Goal: Ask a question

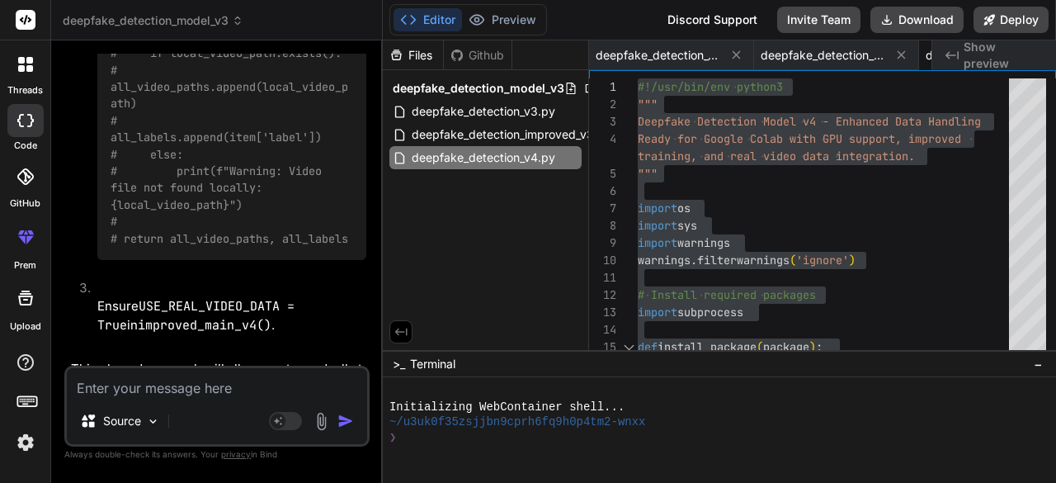
scroll to position [17930, 0]
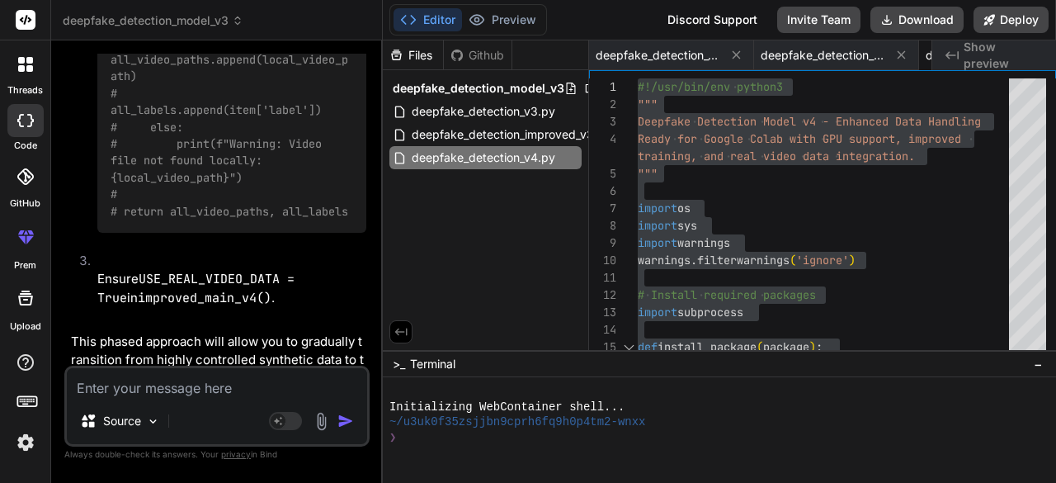
click at [224, 385] on textarea at bounding box center [217, 383] width 300 height 30
type textarea "i"
type textarea "x"
type textarea "in"
type textarea "x"
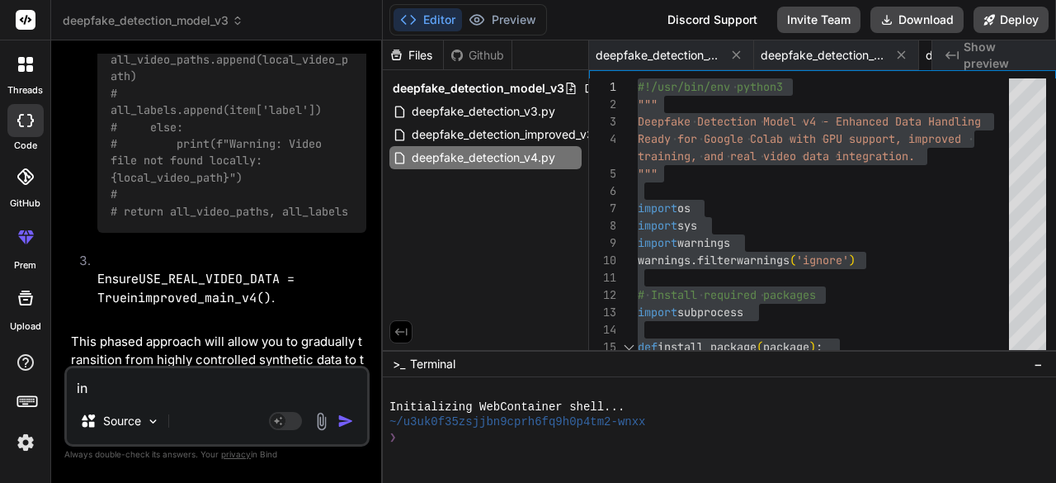
type textarea "ins"
type textarea "x"
type textarea "inst"
type textarea "x"
type textarea "inste"
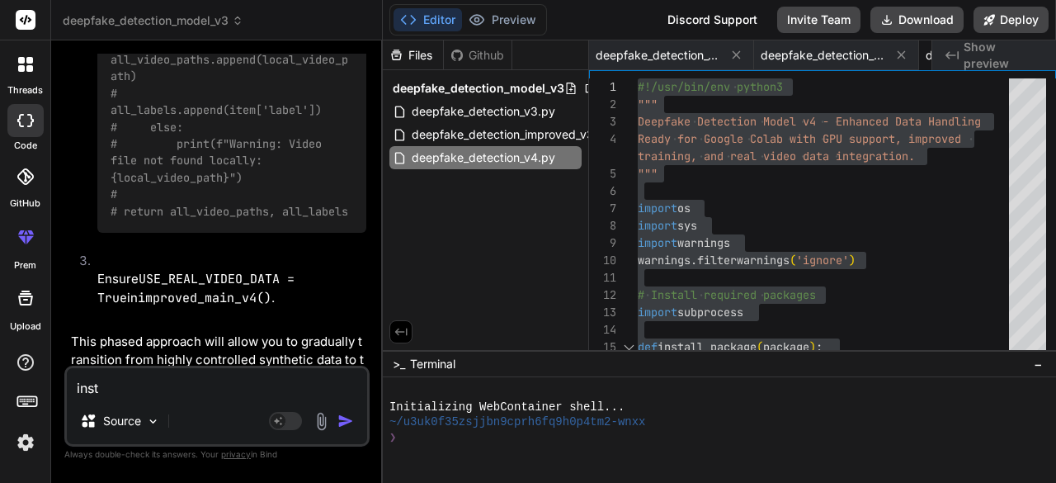
type textarea "x"
type textarea "instea"
type textarea "x"
type textarea "instead"
type textarea "x"
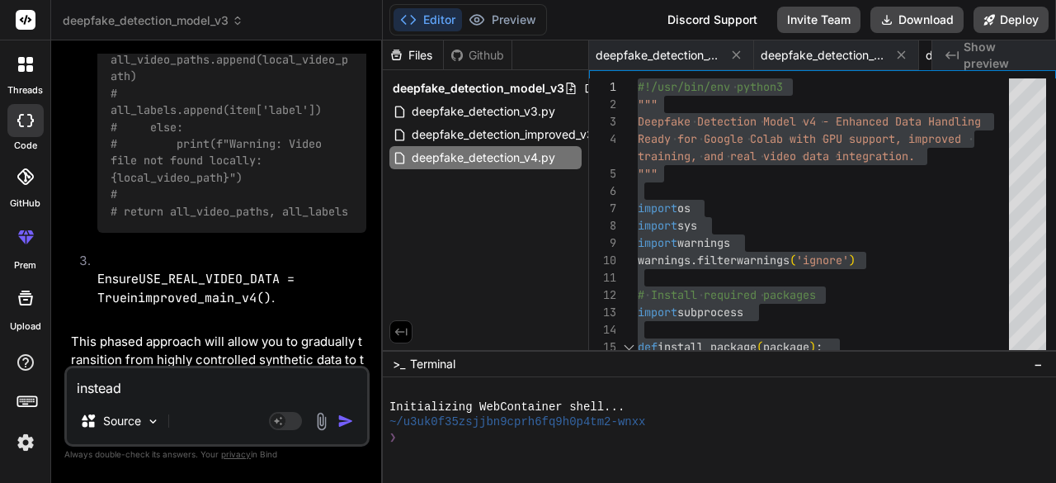
type textarea "instead"
type textarea "x"
type textarea "instead o"
type textarea "x"
type textarea "instead of"
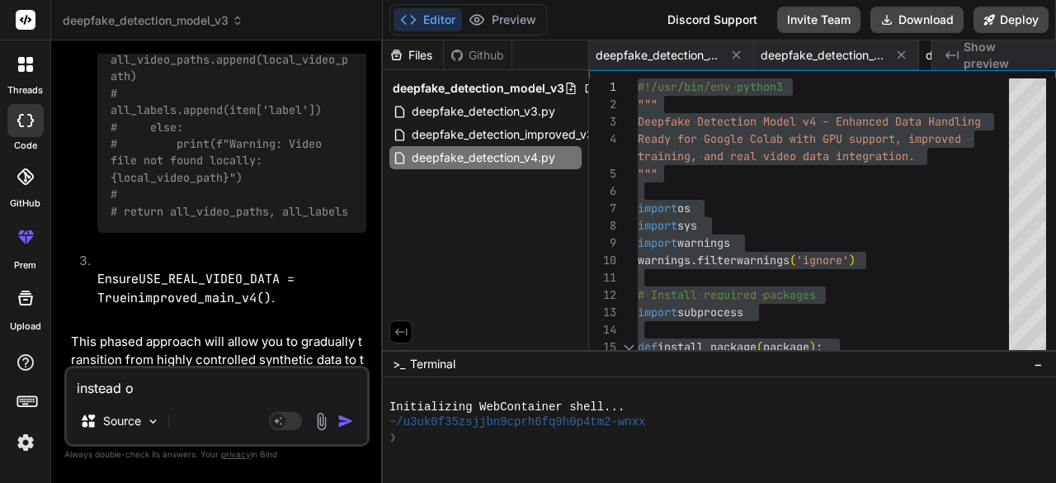
type textarea "x"
type textarea "instead of"
type textarea "x"
type textarea "instead of g"
type textarea "x"
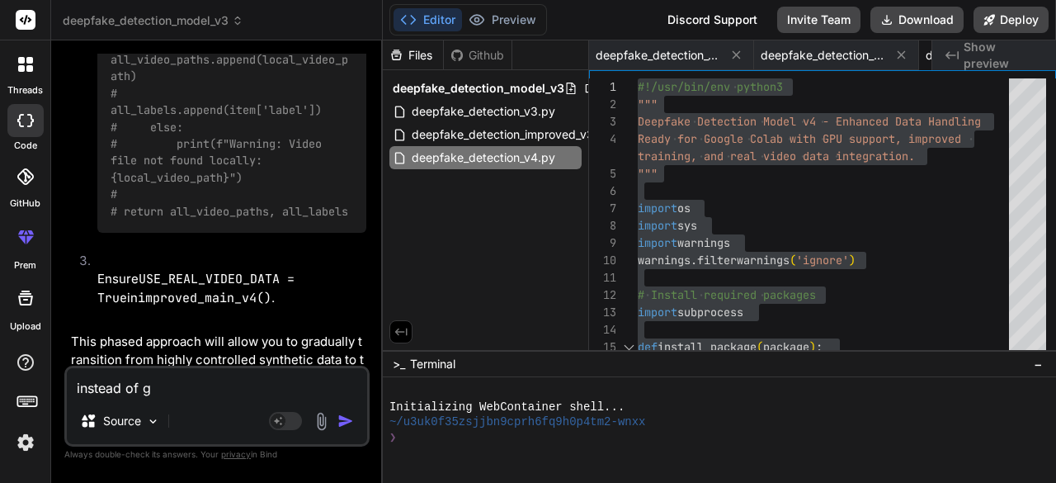
type textarea "instead of"
type textarea "x"
type textarea "instead of d"
type textarea "x"
type textarea "instead of do"
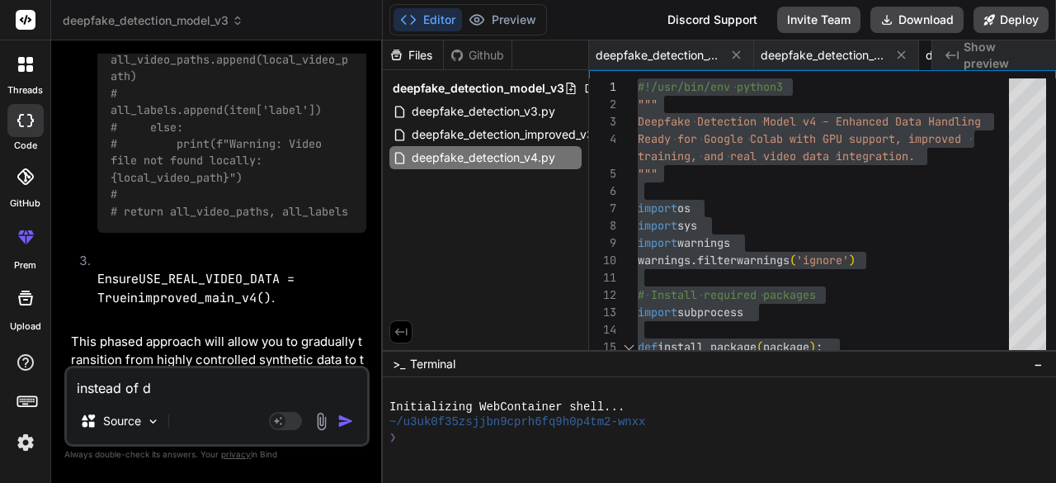
type textarea "x"
type textarea "instead of doi"
type textarea "x"
type textarea "instead of doin"
type textarea "x"
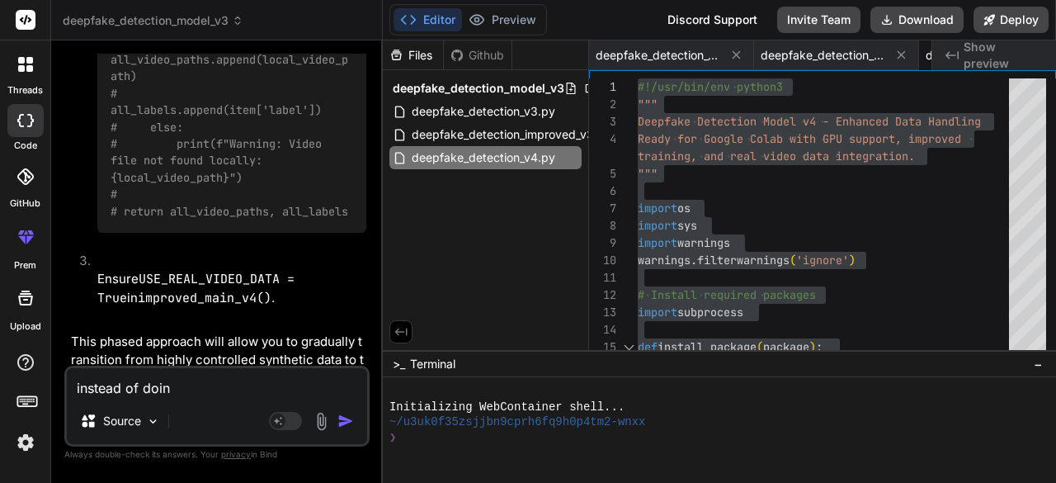
type textarea "instead of doing"
type textarea "x"
type textarea "instead of doing"
type textarea "x"
type textarea "instead of doing v"
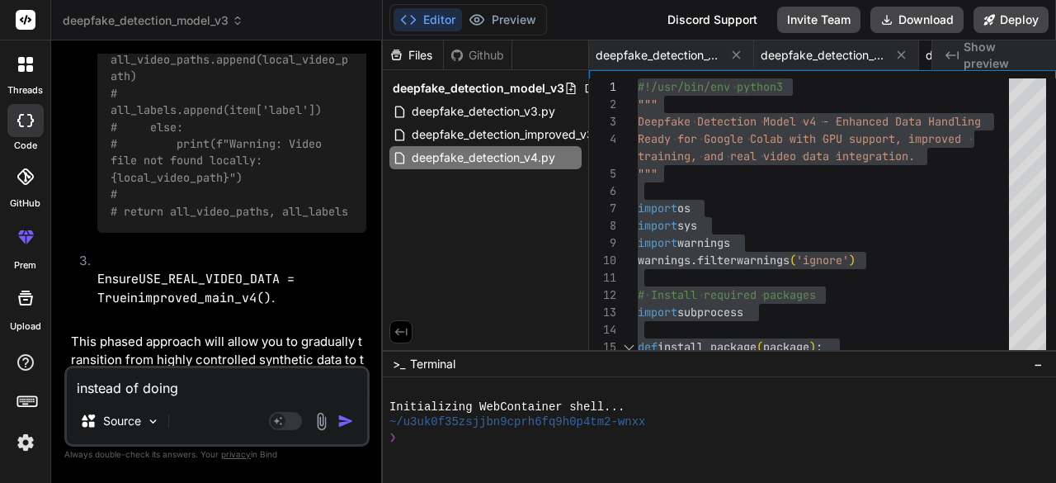
type textarea "x"
type textarea "instead of doing vi"
type textarea "x"
type textarea "instead of doing vid"
type textarea "x"
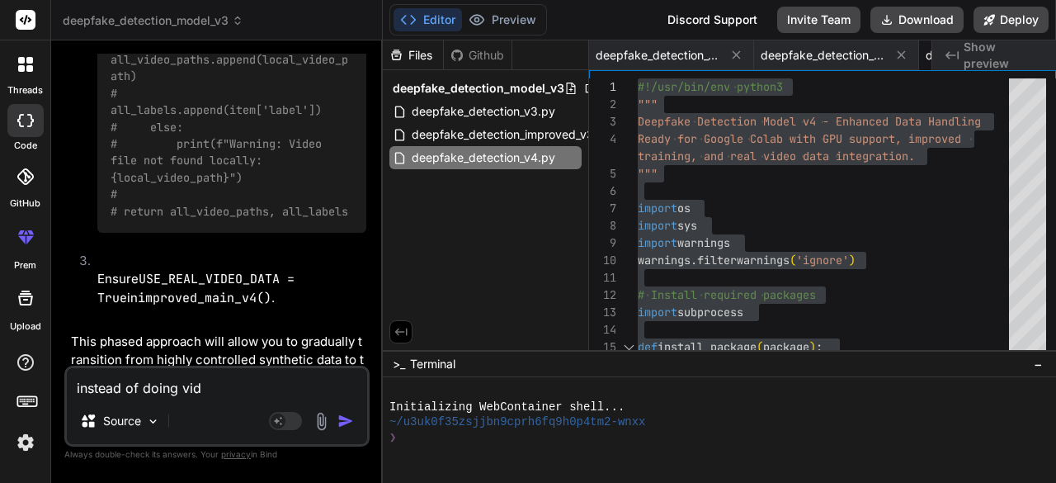
type textarea "instead of doing vide"
type textarea "x"
type textarea "instead of doing video"
type textarea "x"
type textarea "instead of doing video"
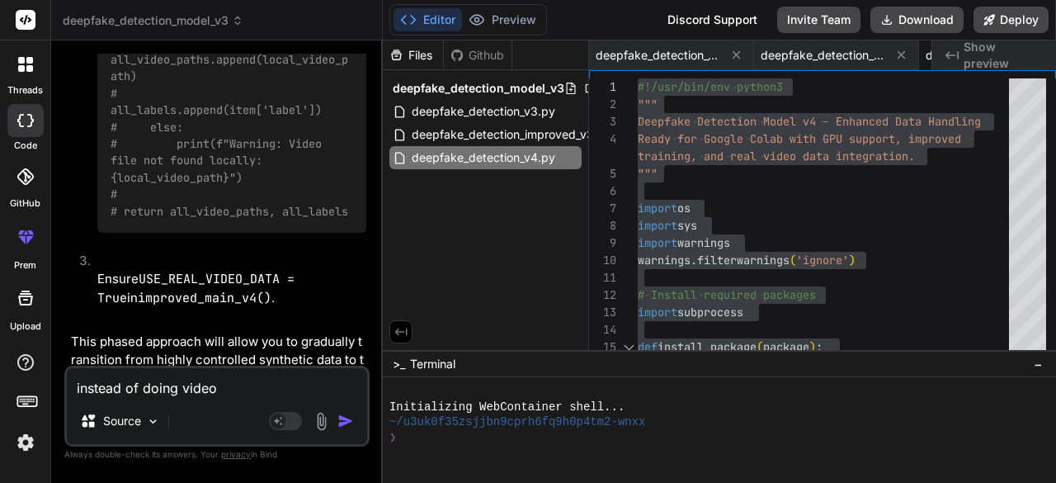
type textarea "x"
type textarea "instead of doing video n"
type textarea "x"
type textarea "instead of doing video no"
type textarea "x"
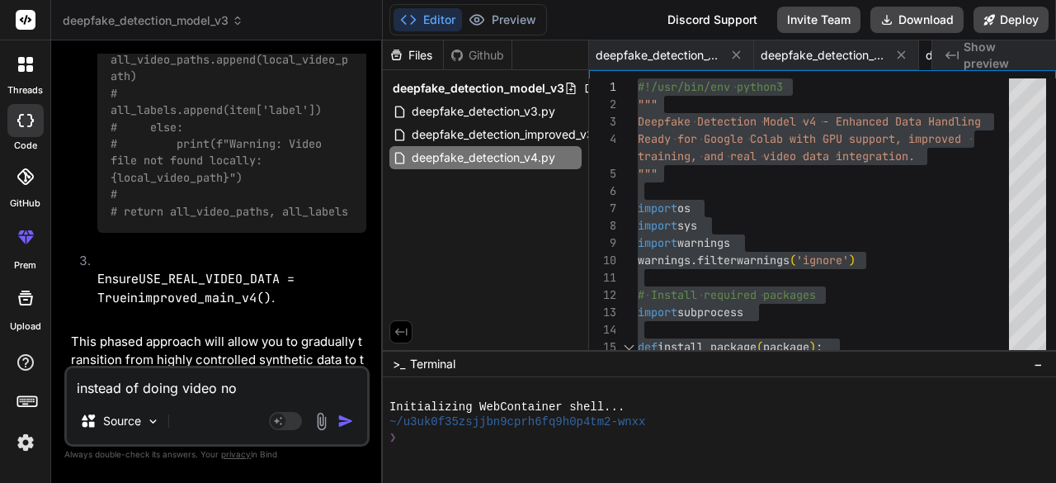
type textarea "instead of doing video now"
type textarea "x"
type textarea "instead of doing video now"
type textarea "x"
type textarea "instead of doing video now c"
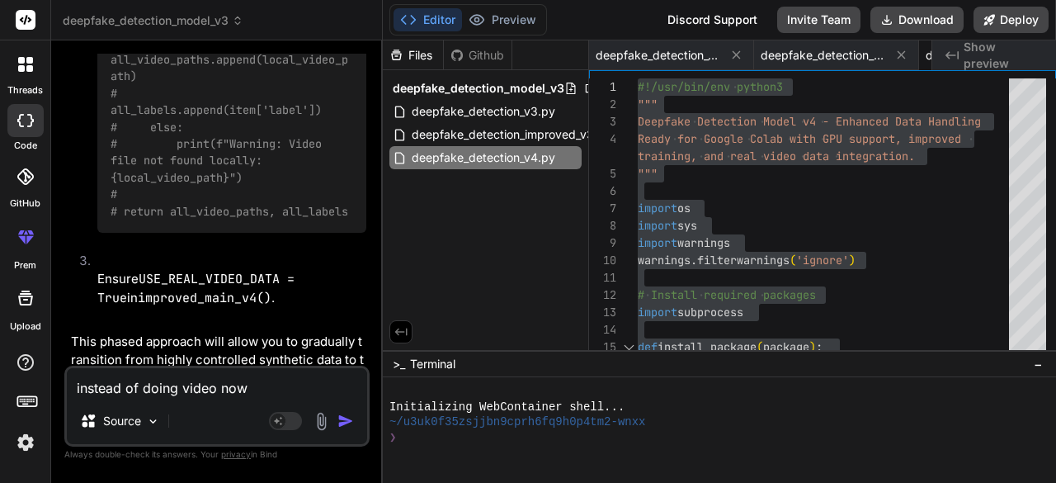
type textarea "x"
type textarea "instead of doing video now ca"
type textarea "x"
type textarea "instead of doing video now can"
type textarea "x"
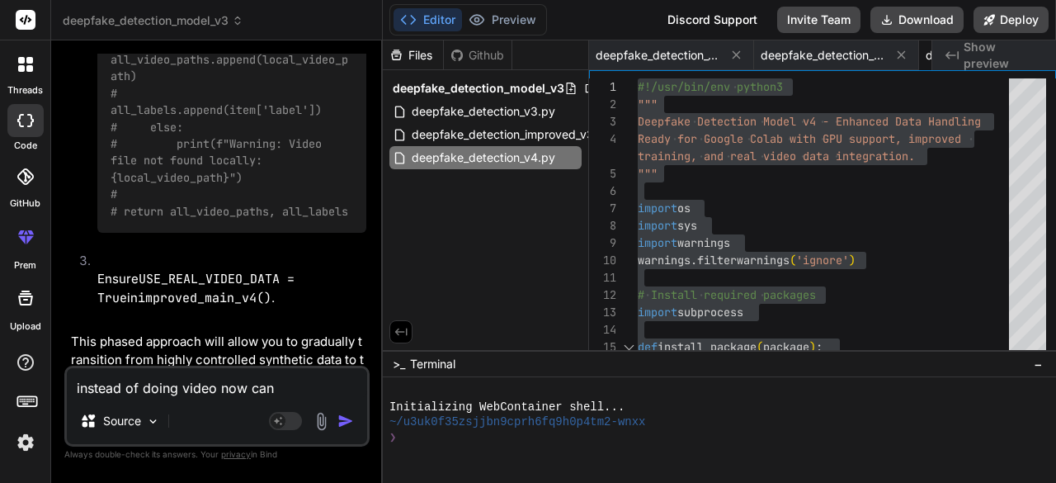
type textarea "instead of doing video now can"
type textarea "x"
type textarea "instead of doing video now can y"
type textarea "x"
type textarea "instead of doing video now can yo"
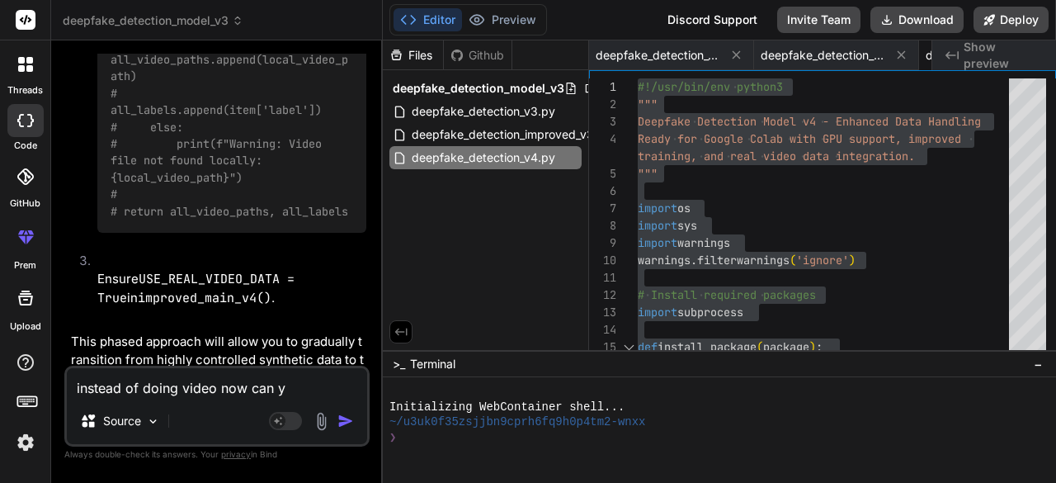
type textarea "x"
type textarea "instead of doing video now can you"
type textarea "x"
type textarea "instead of doing video now can you"
type textarea "x"
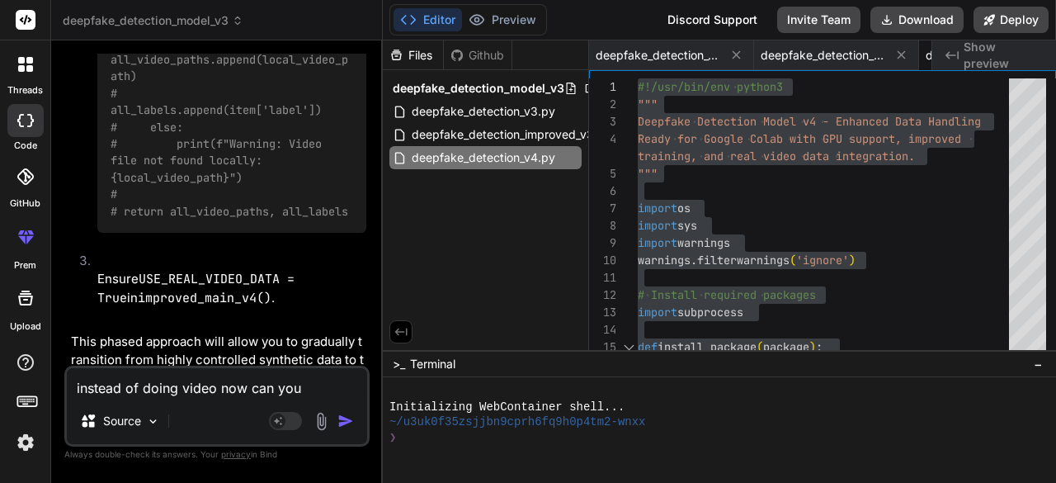
type textarea "instead of doing video now can you g"
type textarea "x"
type textarea "instead of doing video now can you gi"
type textarea "x"
type textarea "instead of doing video now can you giv"
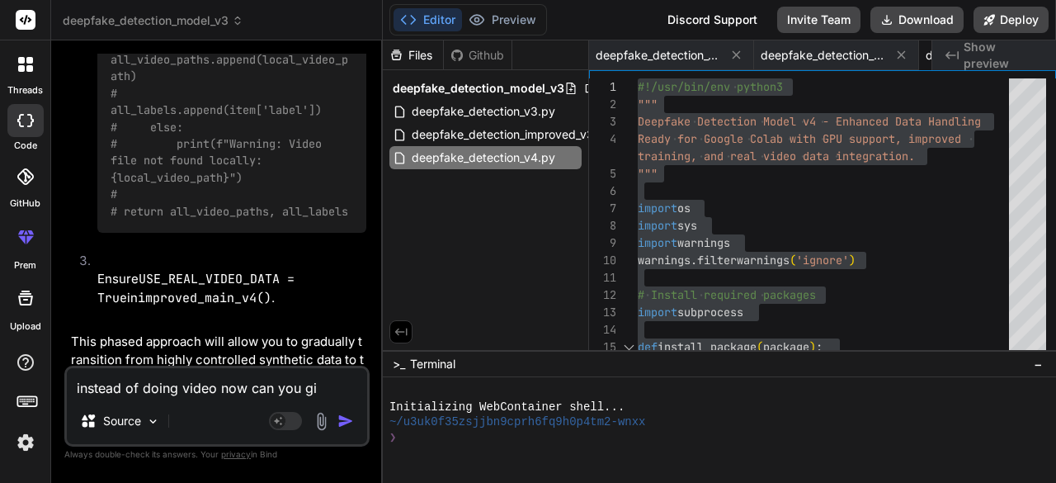
type textarea "x"
type textarea "instead of doing video now can you give"
type textarea "x"
type textarea "instead of doing video now can you give"
type textarea "x"
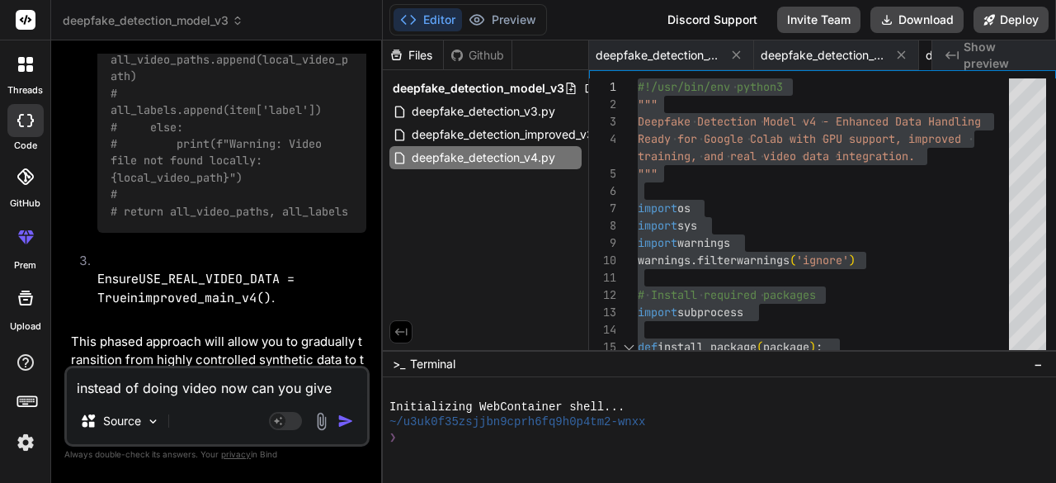
type textarea "instead of doing video now can you give m"
type textarea "x"
type textarea "instead of doing video now can you give me"
type textarea "x"
type textarea "instead of doing video now can you give me"
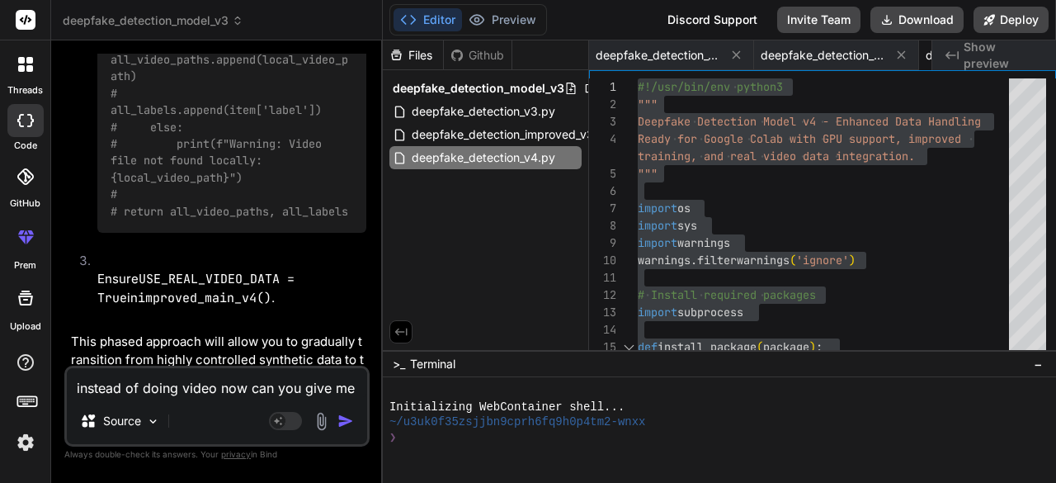
type textarea "x"
type textarea "instead of doing video now can you give me t"
type textarea "x"
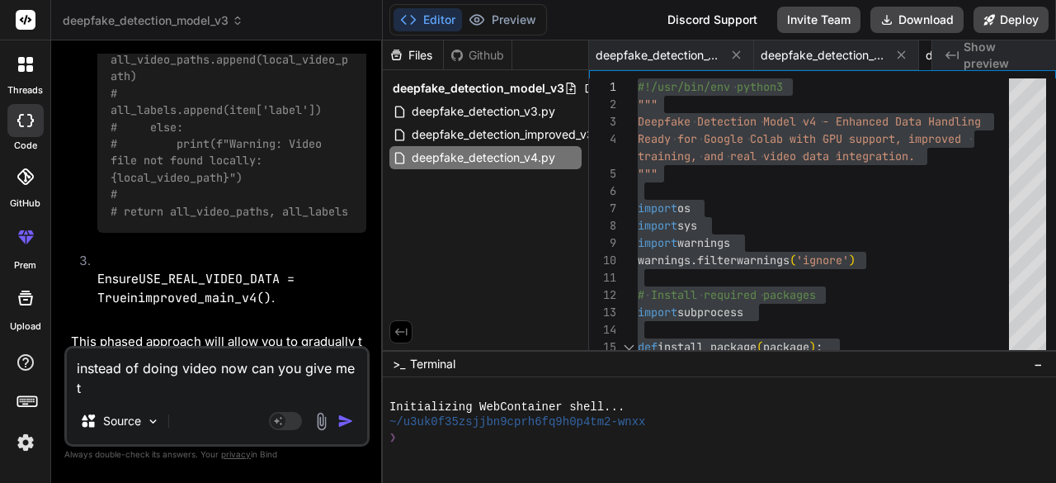
type textarea "instead of doing video now can you give me th"
type textarea "x"
type textarea "instead of doing video now can you give me the"
type textarea "x"
type textarea "instead of doing video now can you give me the"
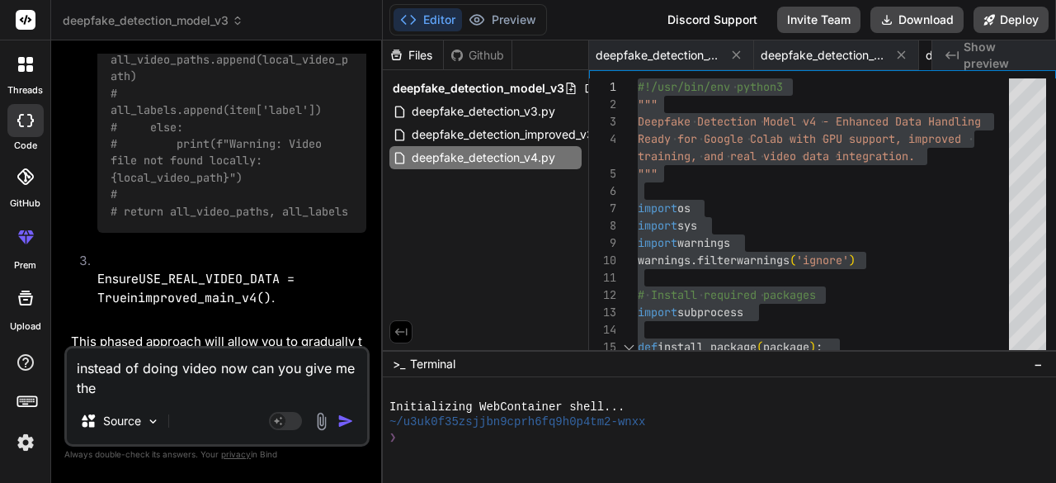
type textarea "x"
type textarea "instead of doing video now can you give me the c"
type textarea "x"
type textarea "instead of doing video now can you give me the co"
type textarea "x"
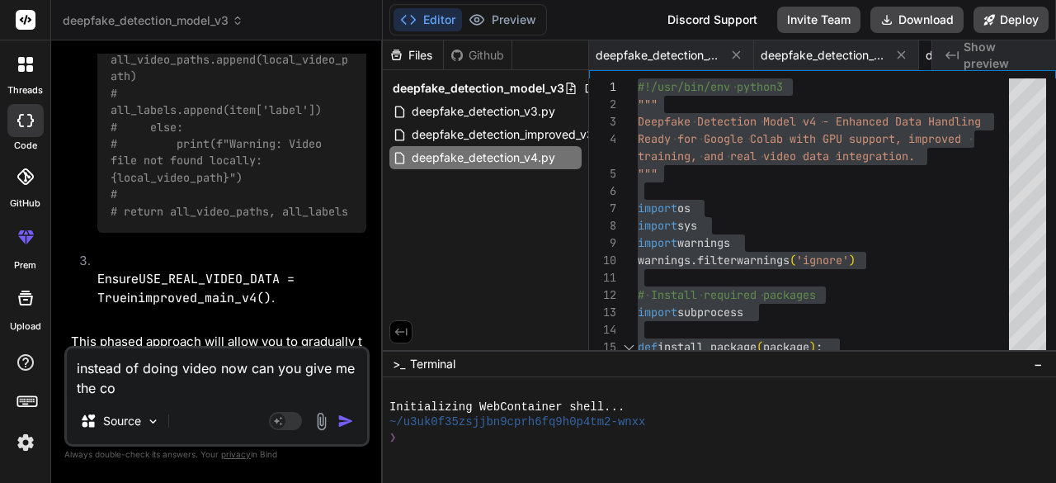
type textarea "instead of doing video now can you give me the cod"
type textarea "x"
type textarea "instead of doing video now can you give me the code"
type textarea "x"
type textarea "instead of doing video now can you give me the code"
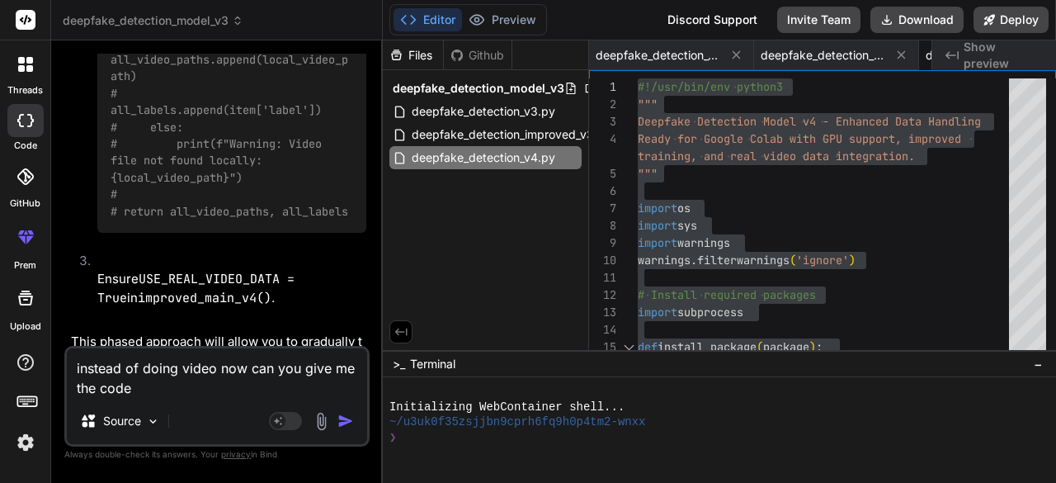
type textarea "x"
type textarea "instead of doing video now can you give me the code s"
type textarea "x"
type textarea "instead of doing video now can you give me the code so"
type textarea "x"
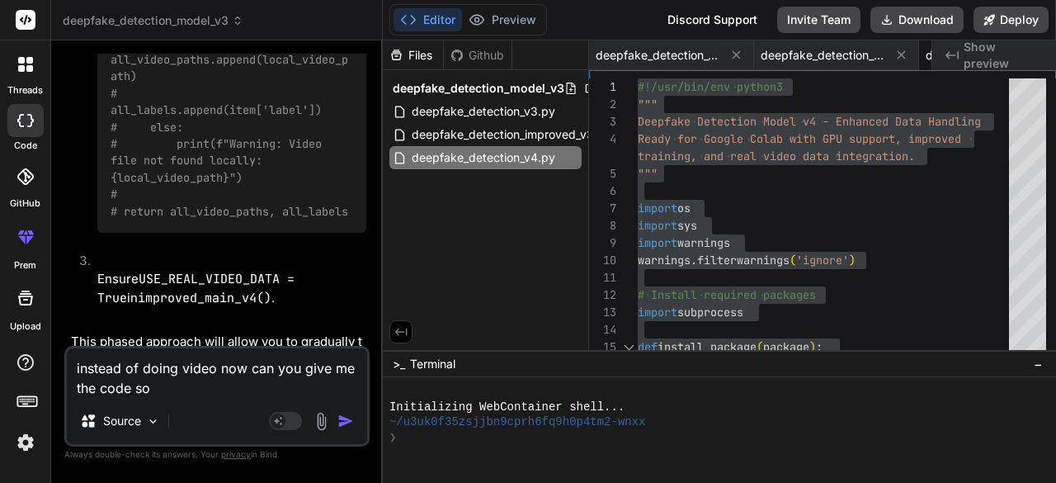
type textarea "instead of doing video now can you give me the code so"
type textarea "x"
type textarea "instead of doing video now can you give me the code so i"
type textarea "x"
type textarea "instead of doing video now can you give me the code so i"
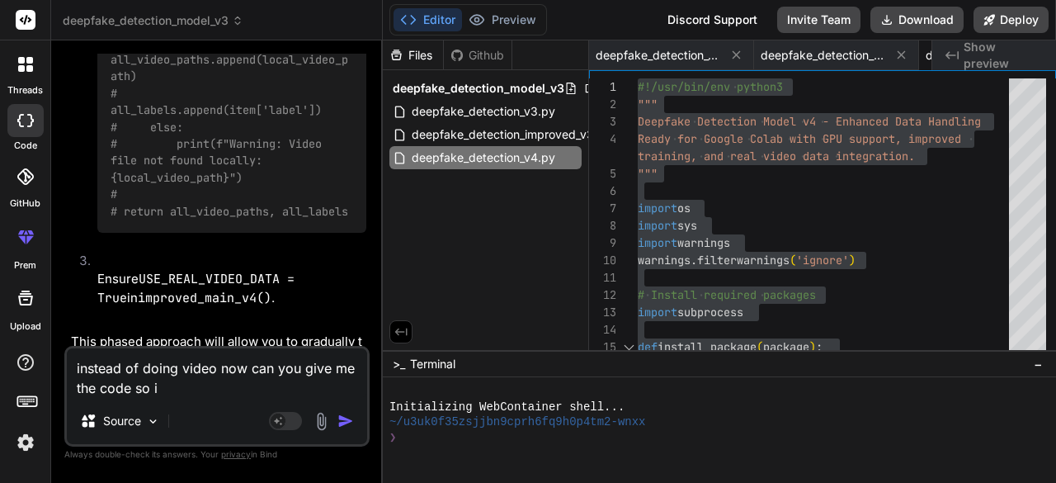
type textarea "x"
type textarea "instead of doing video now can you give me the code so i c"
type textarea "x"
type textarea "instead of doing video now can you give me the code so i ca"
type textarea "x"
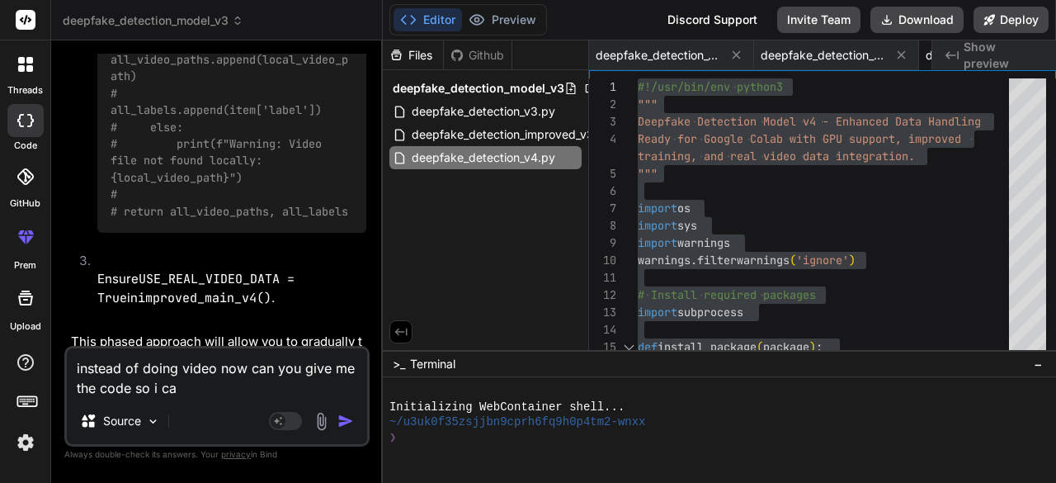
type textarea "instead of doing video now can you give me the code so i can"
type textarea "x"
type textarea "instead of doing video now can you give me the code so i can"
type textarea "x"
type textarea "instead of doing video now can you give me the code so i can o"
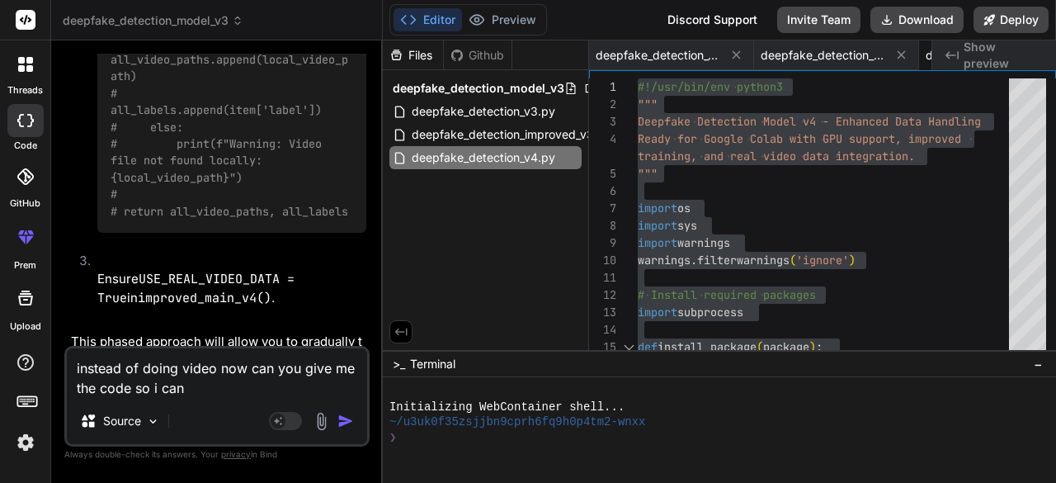
type textarea "x"
type textarea "instead of doing video now can you give me the code so i can op"
type textarea "x"
type textarea "instead of doing video now can you give me the code so i can ope"
type textarea "x"
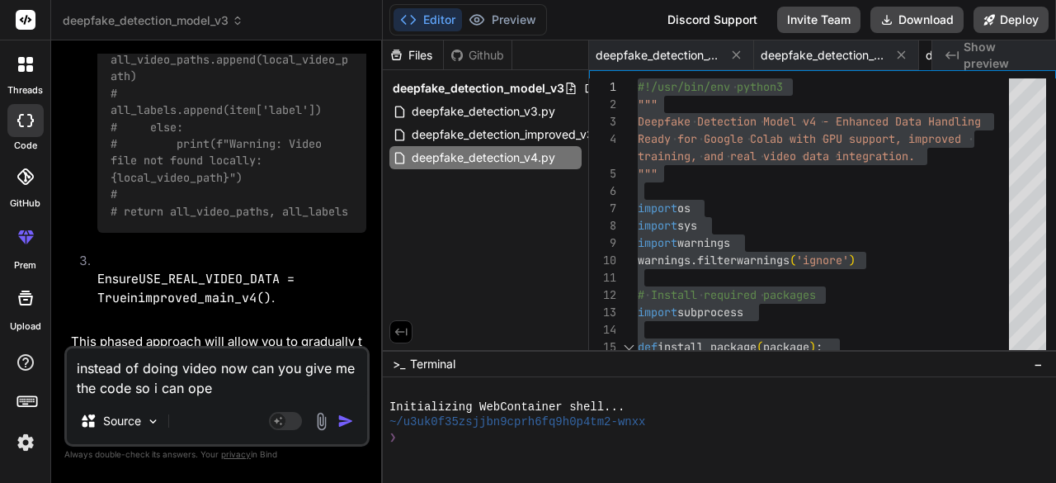
type textarea "instead of doing video now can you give me the code so i can open"
type textarea "x"
type textarea "instead of doing video now can you give me the code so i can open"
type textarea "x"
type textarea "instead of doing video now can you give me the code so i can open g"
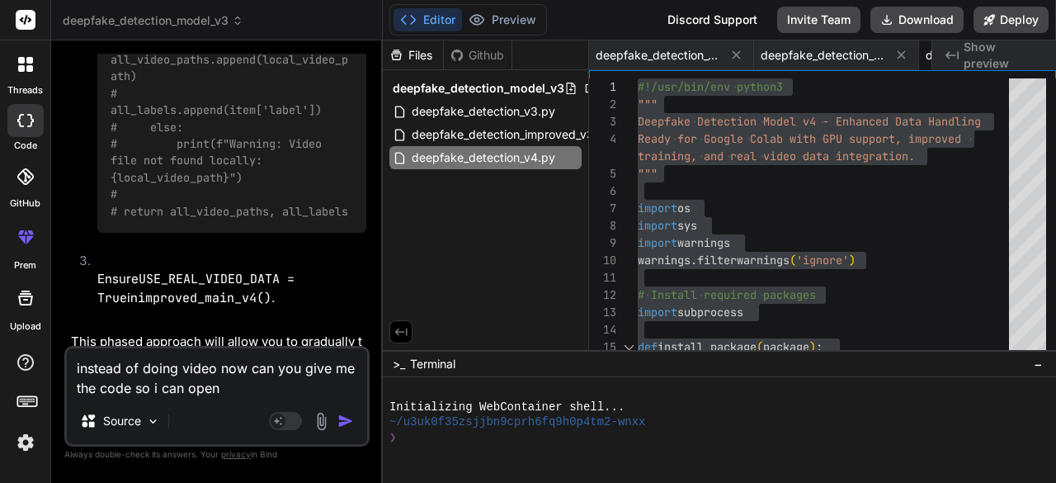
type textarea "x"
type textarea "instead of doing video now can you give me the code so i can open gr"
type textarea "x"
type textarea "instead of doing video now can you give me the code so i can open gra"
type textarea "x"
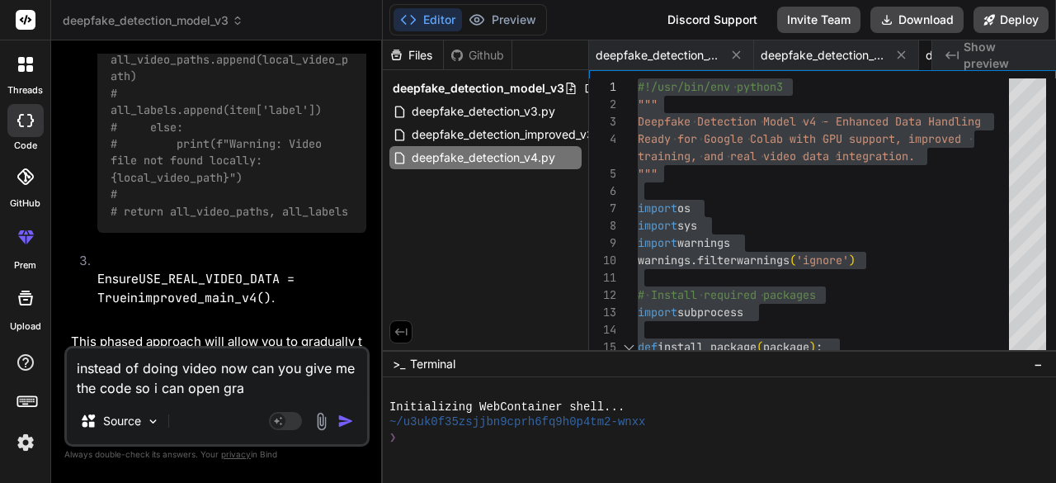
type textarea "instead of doing video now can you give me the code so i can open grad"
type textarea "x"
type textarea "instead of doing video now can you give me the code so i can open gradi"
type textarea "x"
type textarea "instead of doing video now can you give me the code so i can open gradio"
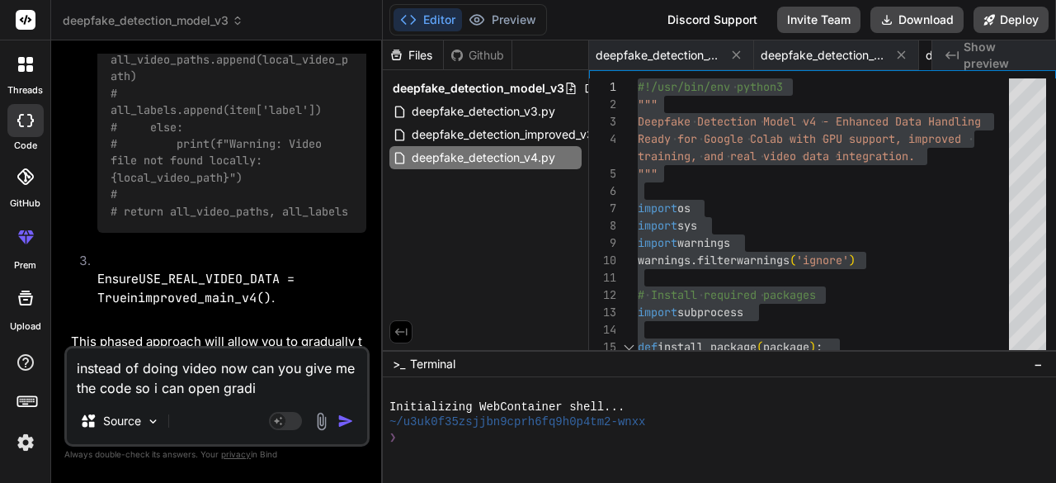
type textarea "x"
type textarea "instead of doing video now can you give me the code so i can open gradio"
type textarea "x"
type textarea "instead of doing video now can you give me the code so i can open gradio h"
type textarea "x"
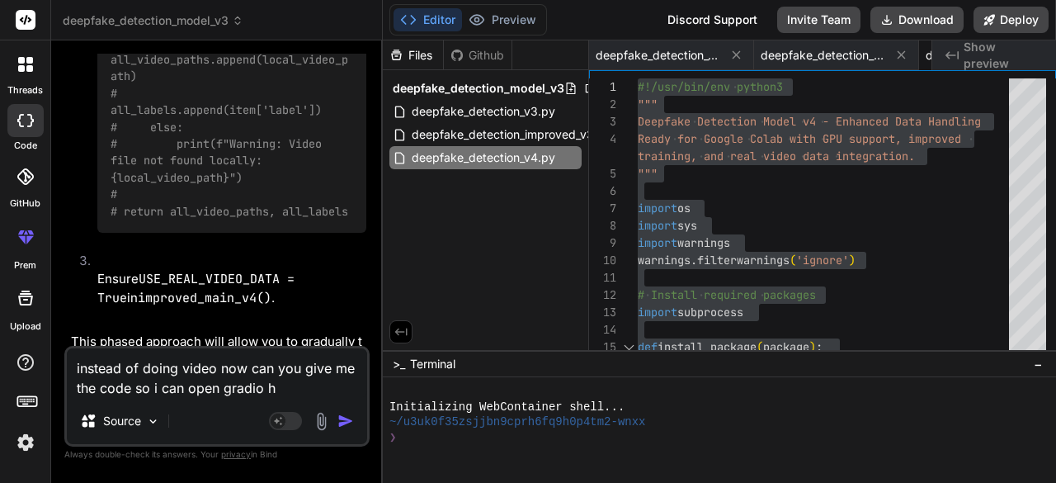
type textarea "instead of doing video now can you give me the code so i can open gradio he"
type textarea "x"
type textarea "instead of doing video now can you give me the code so i can open gradio her"
type textarea "x"
type textarea "instead of doing video now can you give me the code so i can open gradio here"
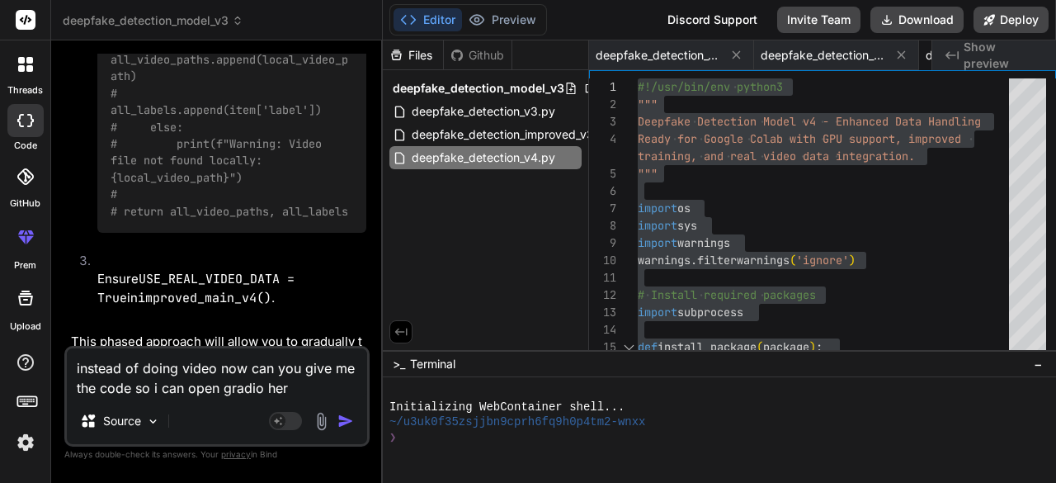
type textarea "x"
type textarea "instead of doing video now can you give me the code so i can open gradio here"
type textarea "x"
type textarea "instead of doing video now can you give me the code so i can open gradio here a"
type textarea "x"
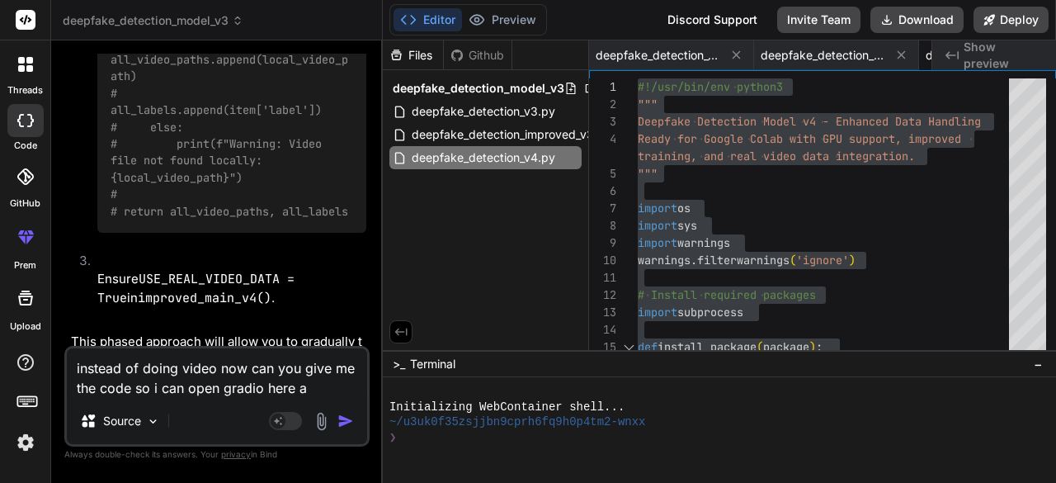
type textarea "instead of doing video now can you give me the code so i can open gradio here an"
type textarea "x"
type textarea "instead of doing video now can you give me the code so i can open gradio here a…"
type textarea "x"
type textarea "instead of doing video now can you give me the code so i can open gradio here a…"
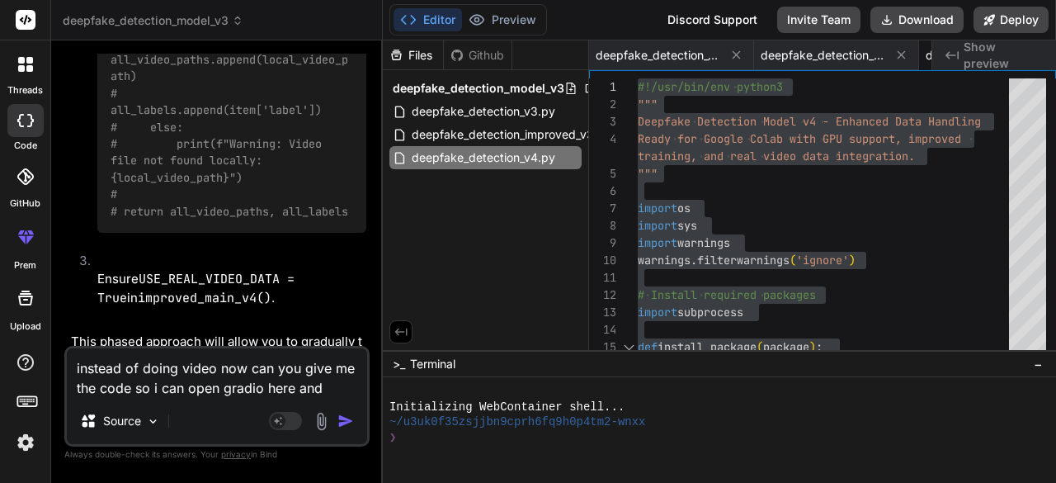
type textarea "x"
type textarea "instead of doing video now can you give me the code so i can open gradio here a…"
type textarea "x"
type textarea "instead of doing video now can you give me the code so i can open gradio here a…"
type textarea "x"
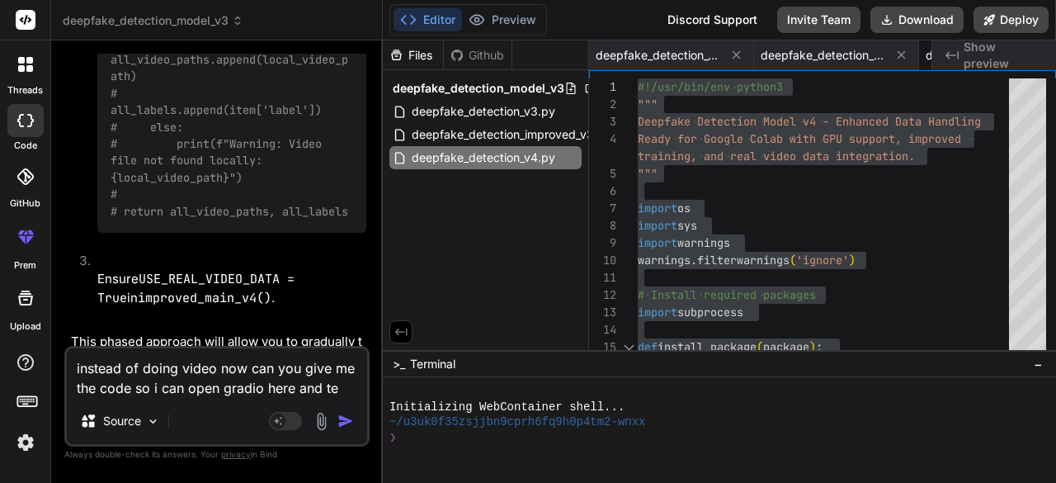
type textarea "instead of doing video now can you give me the code so i can open gradio here a…"
type textarea "x"
type textarea "instead of doing video now can you give me the code so i can open gradio here a…"
type textarea "x"
type textarea "instead of doing video now can you give me the code so i can open gradio here a…"
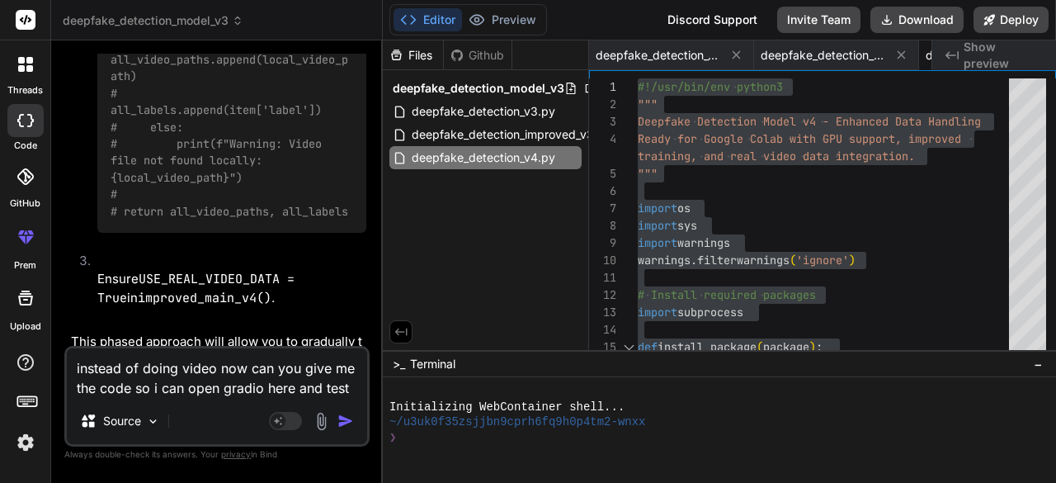
type textarea "x"
type textarea "instead of doing video now can you give me the code so i can open gradio here a…"
type textarea "x"
type textarea "instead of doing video now can you give me the code so i can open gradio here a…"
type textarea "x"
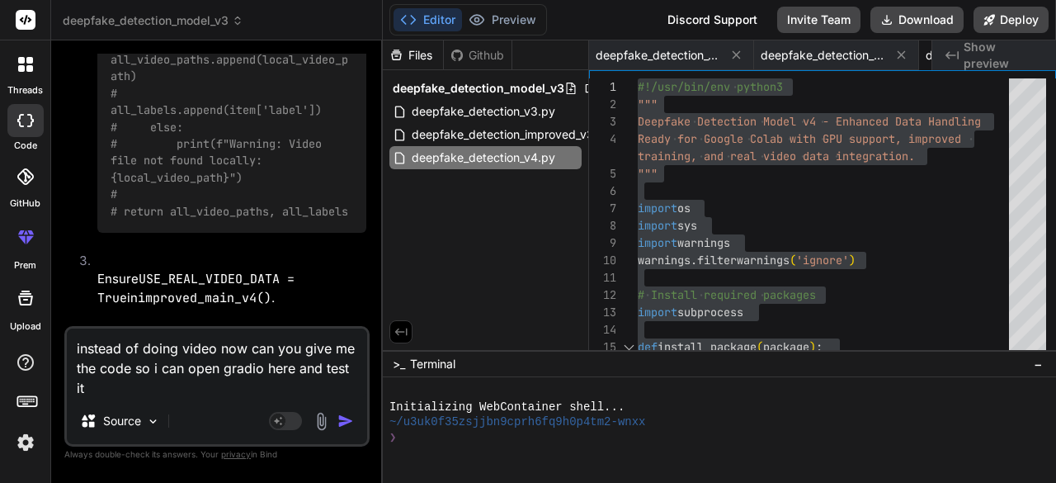
type textarea "instead of doing video now can you give me the code so i can open gradio here a…"
type textarea "x"
type textarea "instead of doing video now can you give me the code so i can open gradio here a…"
type textarea "x"
type textarea "instead of doing video now can you give me the code so i can open gradio here a…"
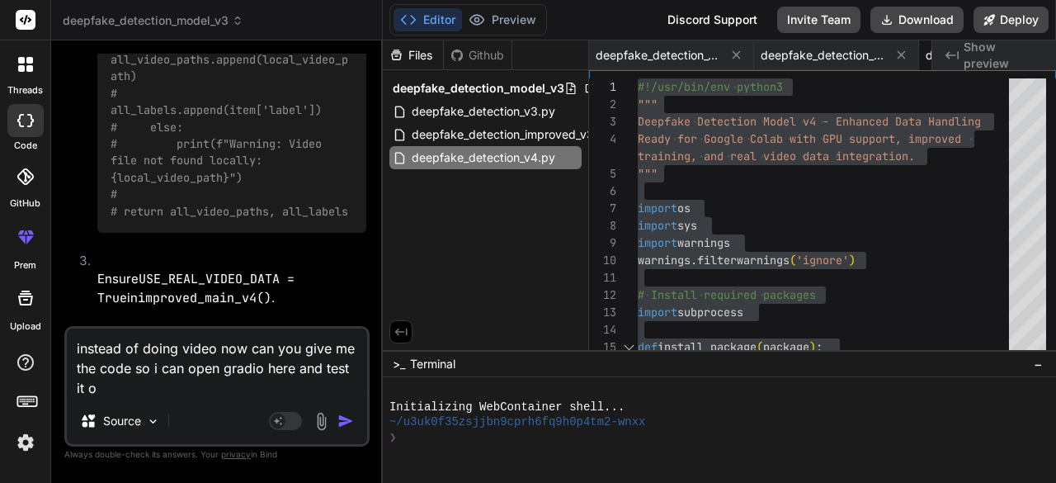
type textarea "x"
type textarea "instead of doing video now can you give me the code so i can open gradio here a…"
type textarea "x"
type textarea "instead of doing video now can you give me the code so i can open gradio here a…"
type textarea "x"
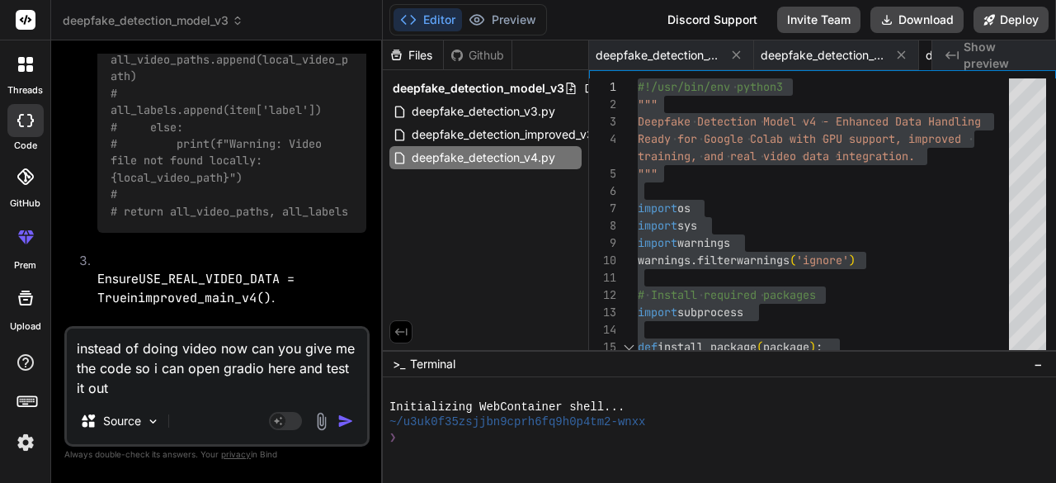
type textarea "instead of doing video now can you give me the code so i can open gradio here a…"
type textarea "x"
type textarea "instead of doing video now can you give me the code so i can open gradio here a…"
type textarea "x"
type textarea "instead of doing video now can you give me the code so i can open gradio here a…"
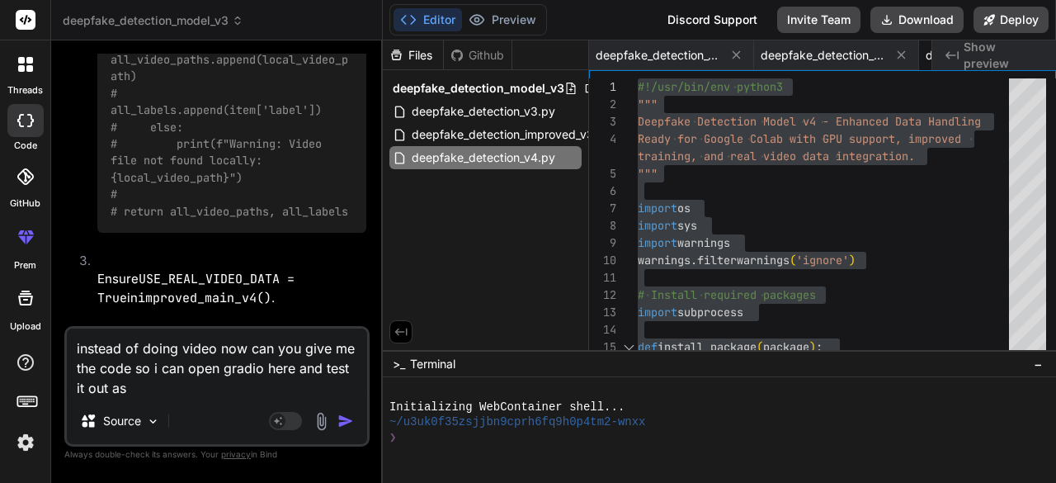
type textarea "x"
type textarea "instead of doing video now can you give me the code so i can open gradio here a…"
type textarea "x"
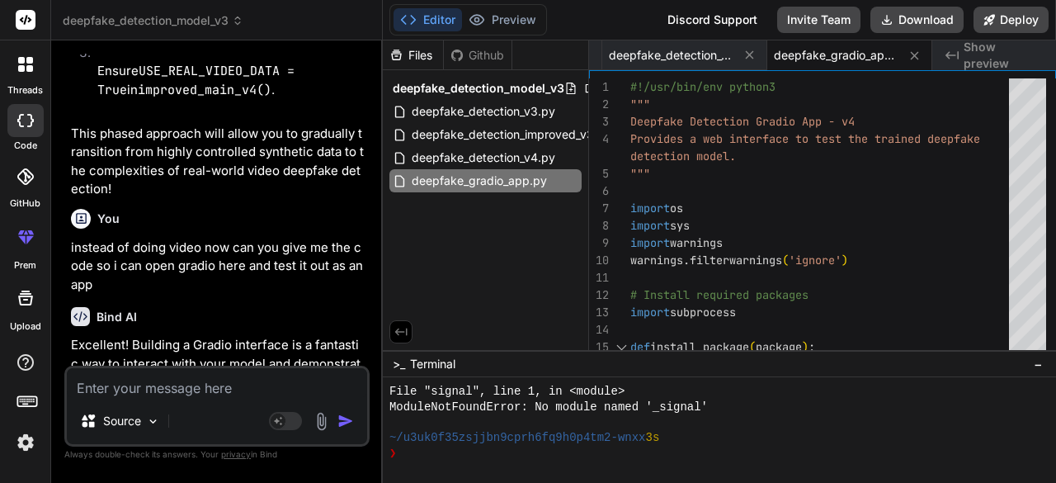
scroll to position [185, 0]
